Goal: Task Accomplishment & Management: Use online tool/utility

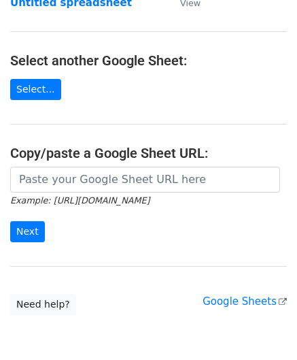
scroll to position [136, 0]
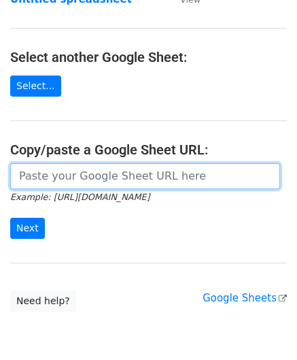
click at [72, 178] on input "url" at bounding box center [145, 176] width 270 height 26
paste input "https://docs.google.com/spreadsheets/d/1_hZFxDEZTTojznoEXOmiCTk66uU1fot6Xebl9jC…"
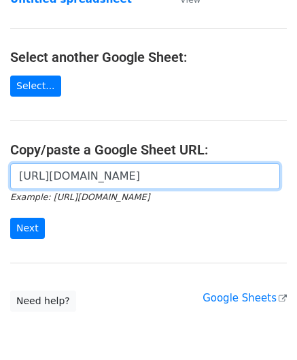
scroll to position [0, 288]
type input "https://docs.google.com/spreadsheets/d/1_hZFxDEZTTojznoEXOmiCTk66uU1fot6Xebl9jC…"
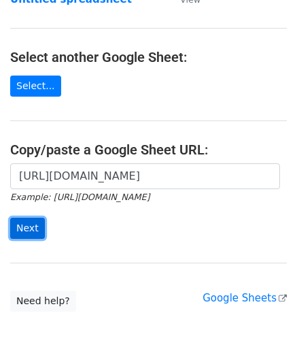
click at [35, 221] on input "Next" at bounding box center [27, 228] width 35 height 21
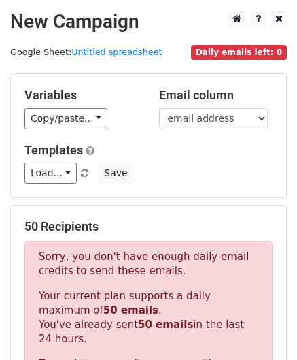
scroll to position [459, 0]
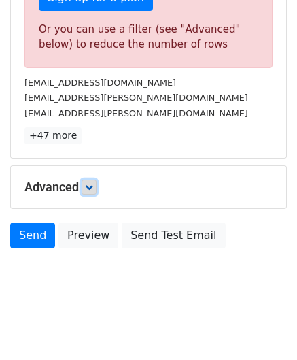
click at [93, 183] on icon at bounding box center [89, 187] width 8 height 8
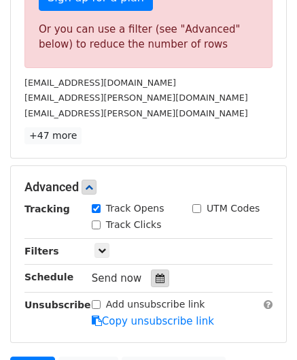
click at [156, 269] on div at bounding box center [160, 278] width 18 height 18
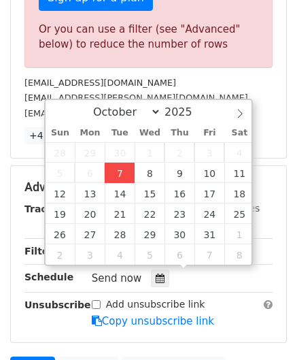
type input "[DATE] 12:00"
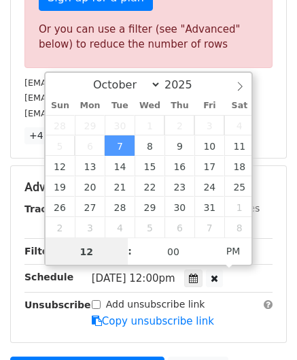
paste input "4"
type input "4"
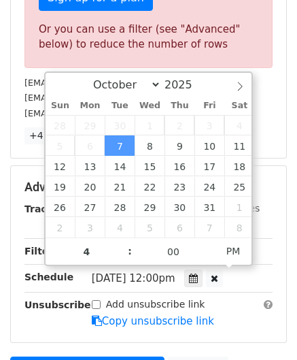
type input "[DATE] 16:00"
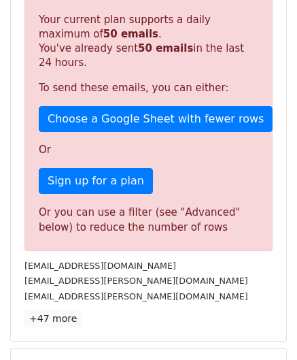
scroll to position [624, 0]
